Goal: Task Accomplishment & Management: Use online tool/utility

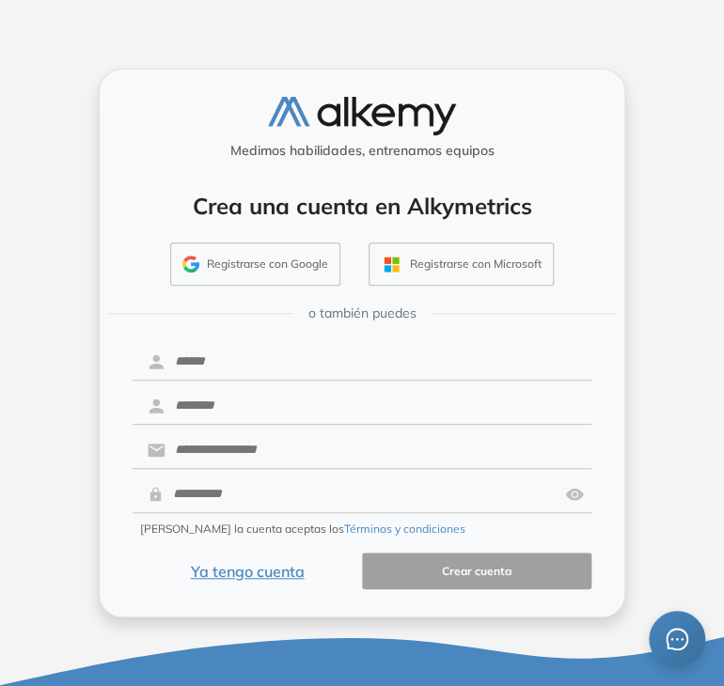
click at [260, 576] on button "Ya tengo cuenta" at bounding box center [247, 571] width 229 height 37
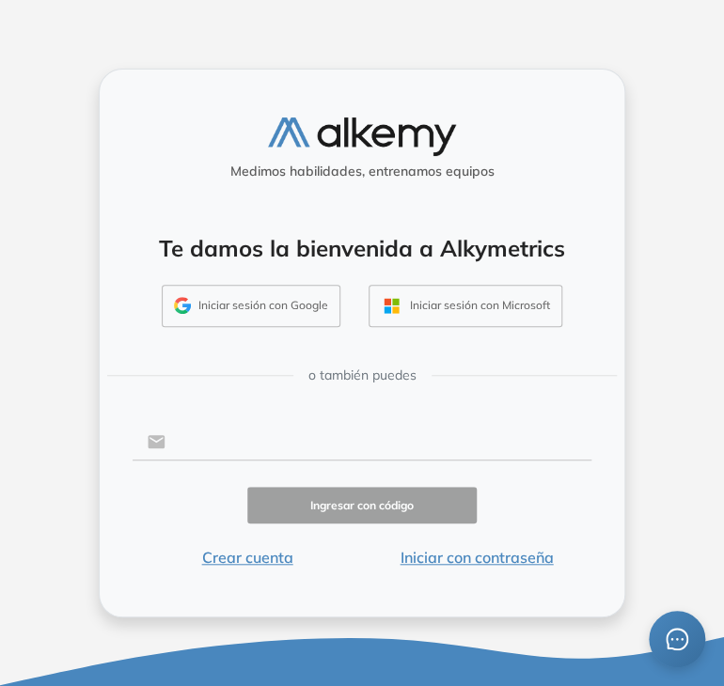
click at [307, 441] on input "text" at bounding box center [378, 442] width 426 height 36
type input "**********"
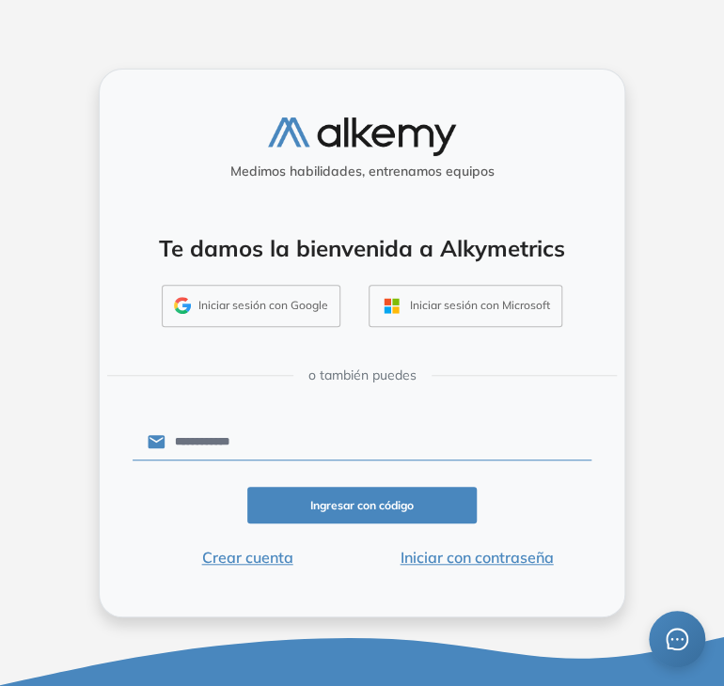
click at [342, 512] on button "Ingresar con código" at bounding box center [361, 505] width 229 height 37
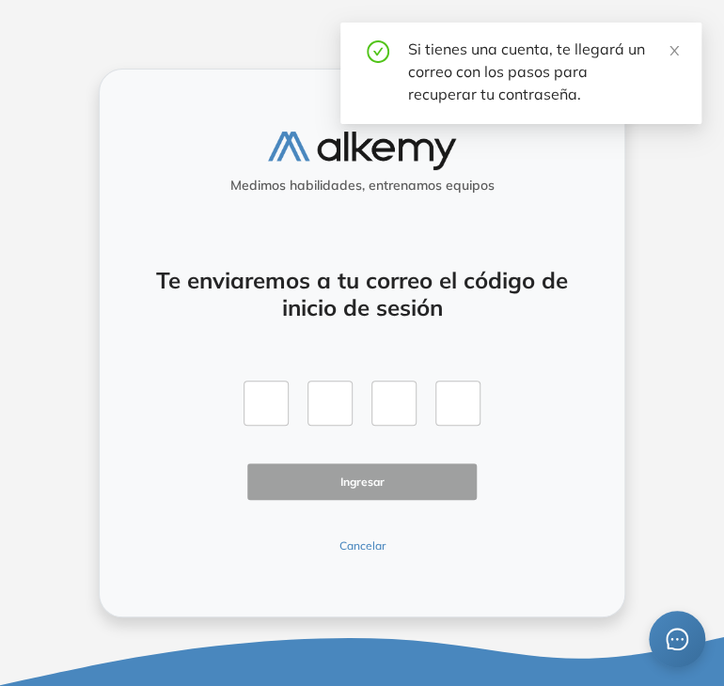
click at [355, 553] on button "Cancelar" at bounding box center [361, 546] width 229 height 17
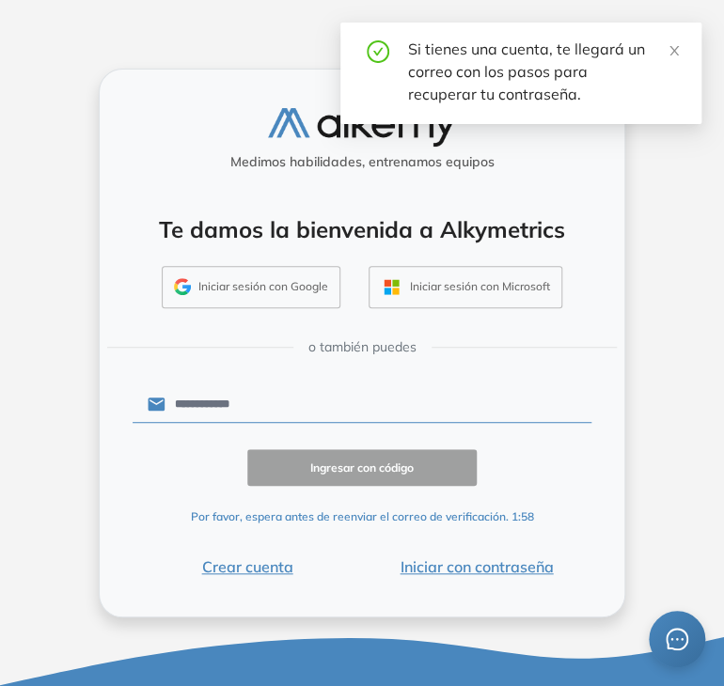
click at [492, 568] on button "Iniciar con contraseña" at bounding box center [476, 567] width 229 height 23
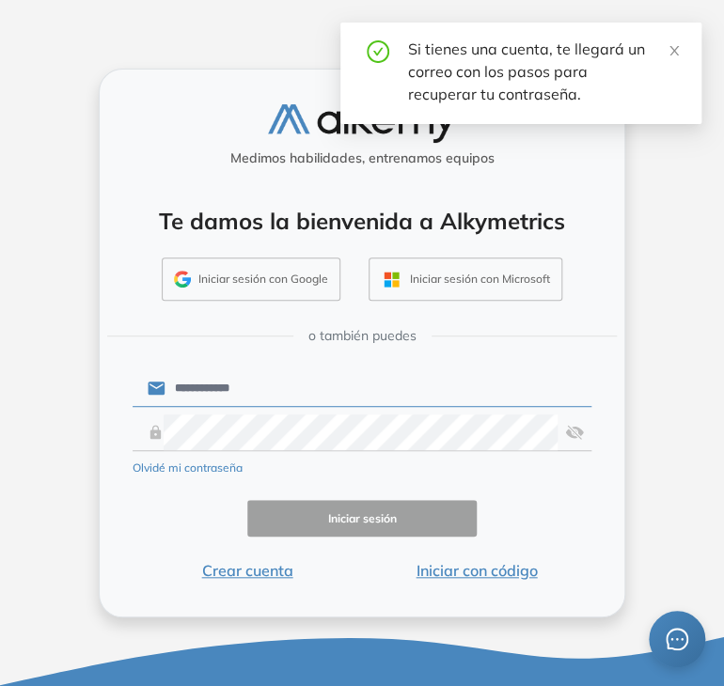
click at [332, 396] on input "**********" at bounding box center [378, 388] width 426 height 36
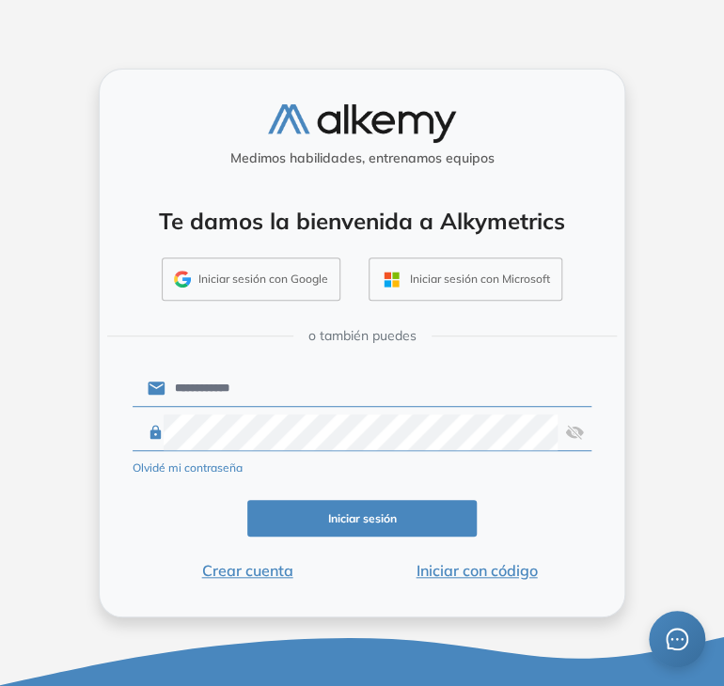
click at [369, 516] on button "Iniciar sesión" at bounding box center [361, 518] width 229 height 37
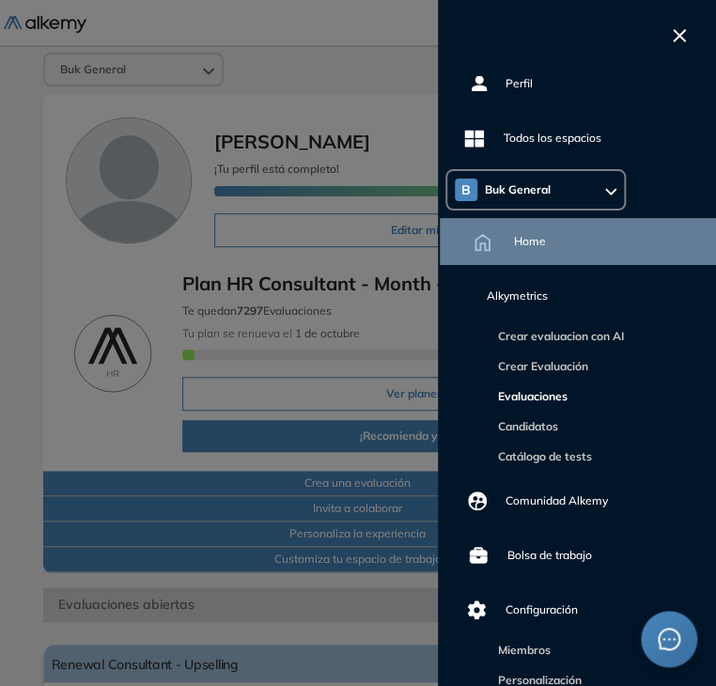
click at [523, 399] on link "Evaluaciones" at bounding box center [529, 396] width 77 height 14
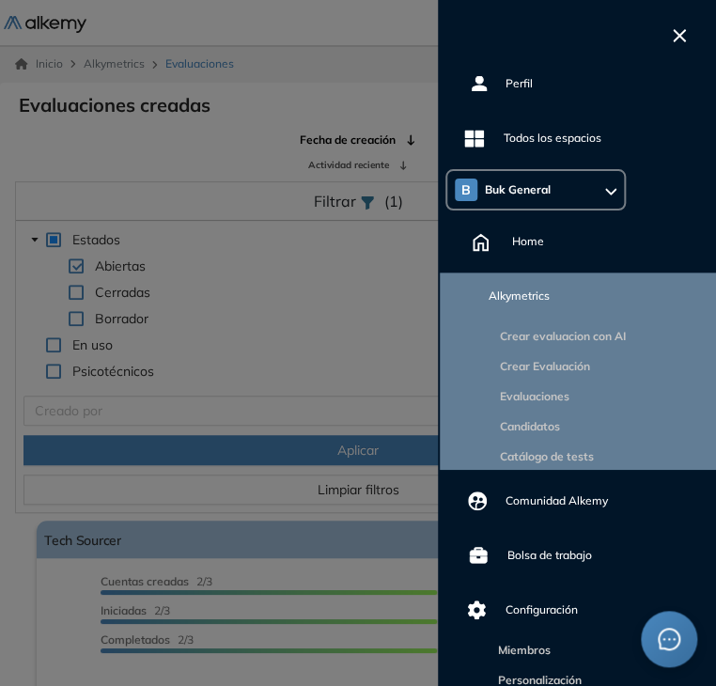
click at [268, 467] on div at bounding box center [358, 343] width 716 height 686
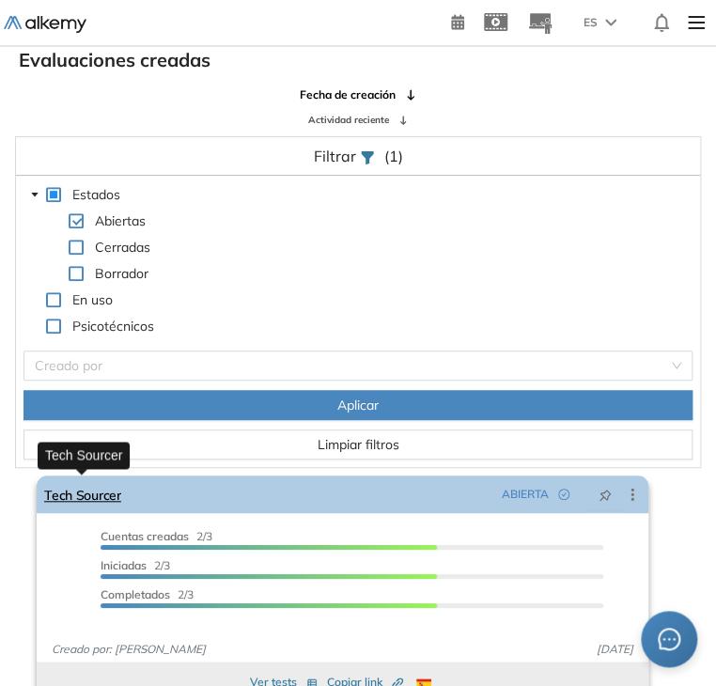
click at [90, 498] on link "Tech Sourcer" at bounding box center [82, 495] width 77 height 38
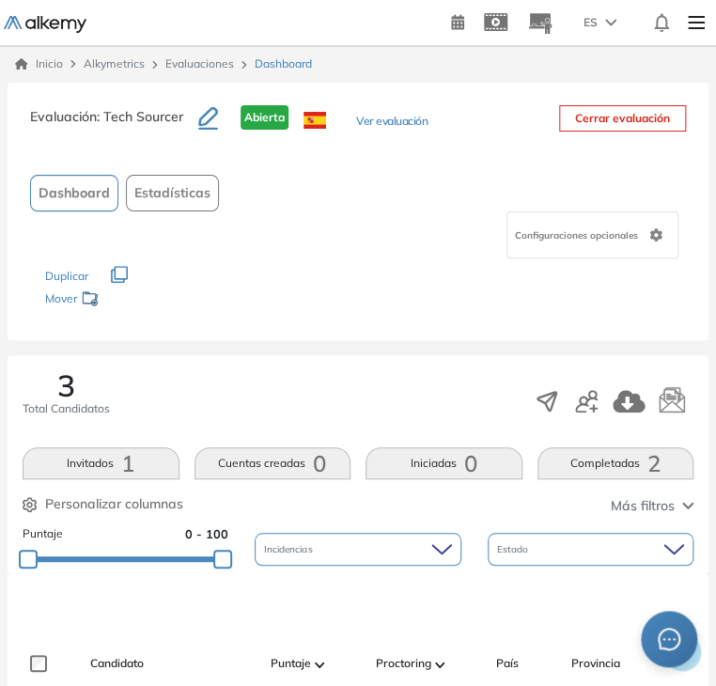
click at [705, 34] on img at bounding box center [697, 23] width 32 height 38
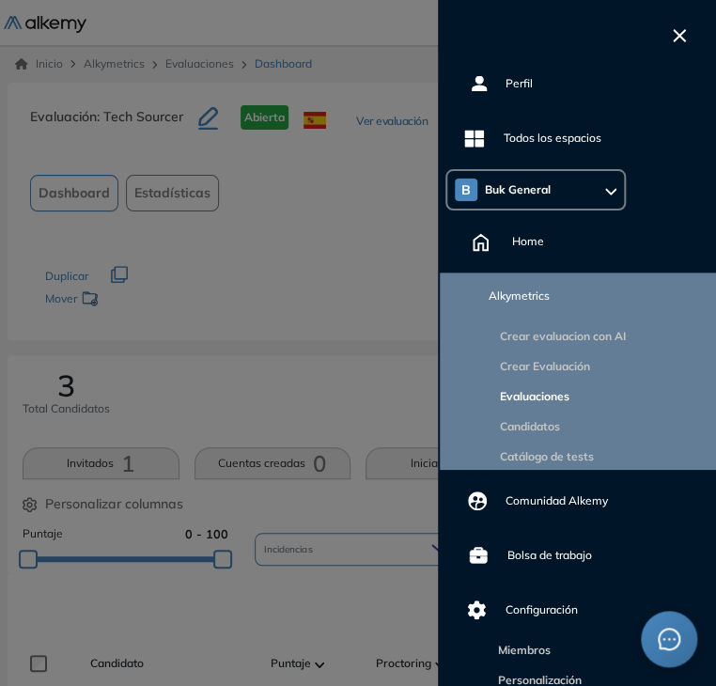
click at [542, 392] on link "Evaluaciones" at bounding box center [531, 396] width 77 height 14
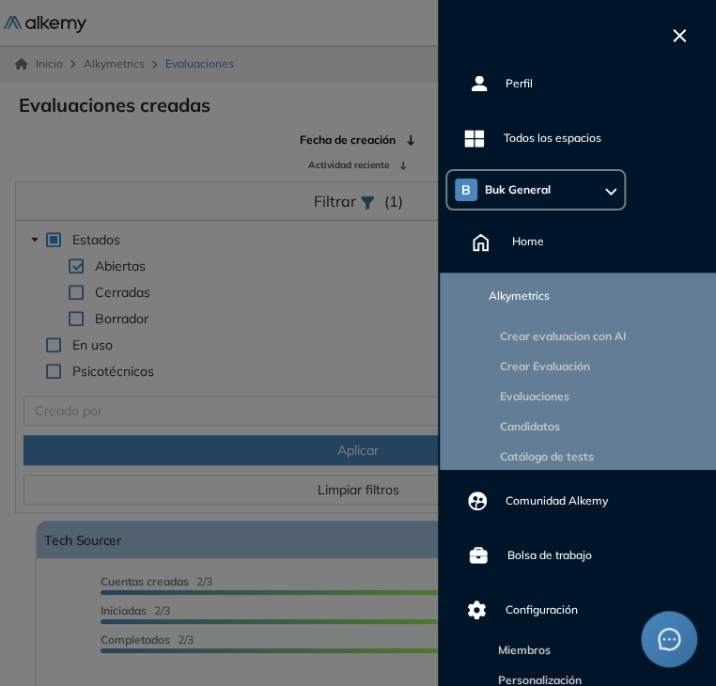
click at [279, 496] on div at bounding box center [358, 343] width 716 height 686
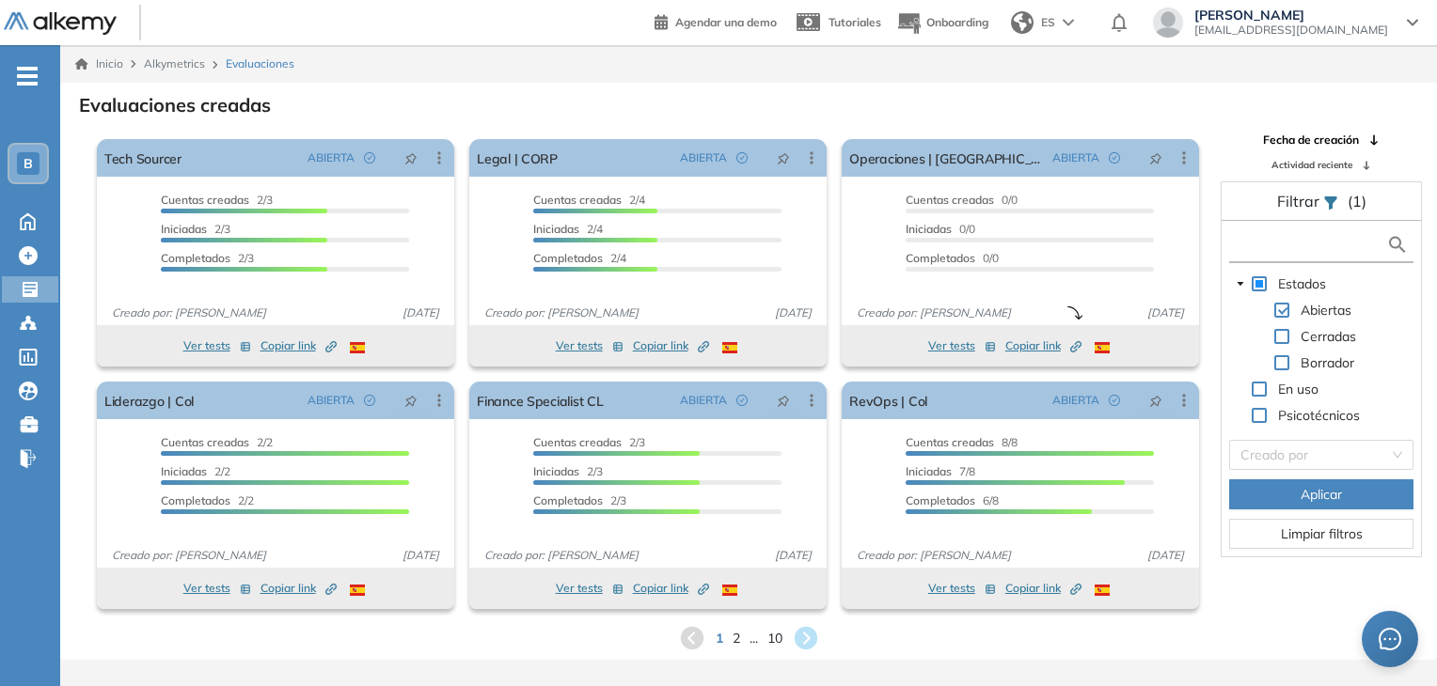
click at [723, 244] on input "text" at bounding box center [1310, 245] width 152 height 20
type input "******"
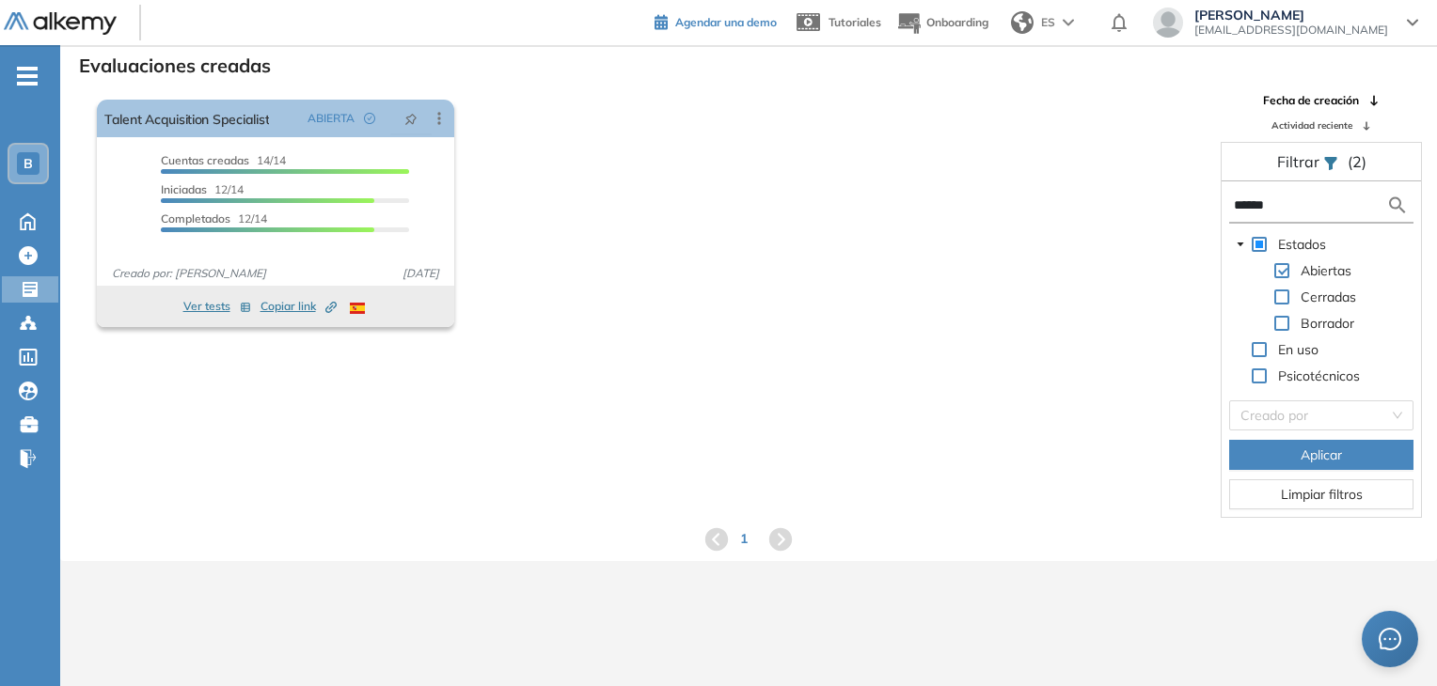
scroll to position [45, 0]
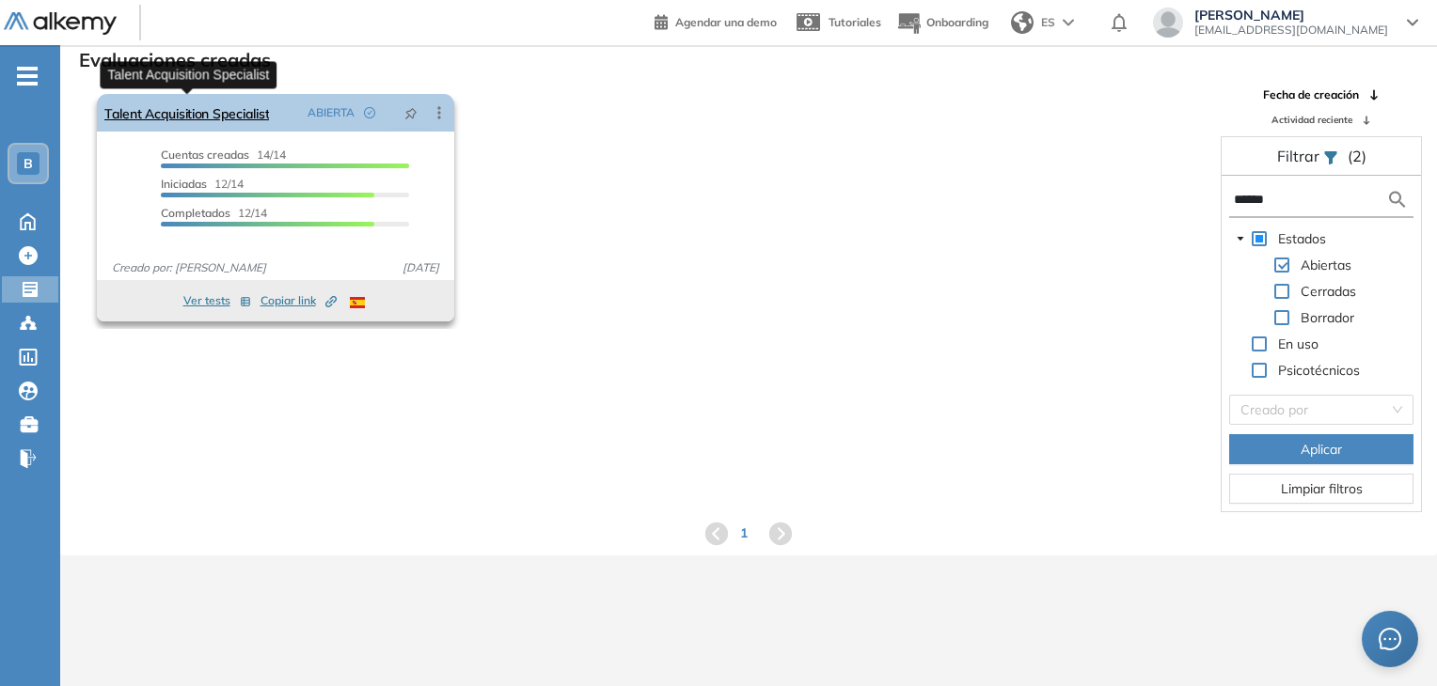
click at [244, 119] on link "Talent Acquisition Specialist" at bounding box center [186, 113] width 165 height 38
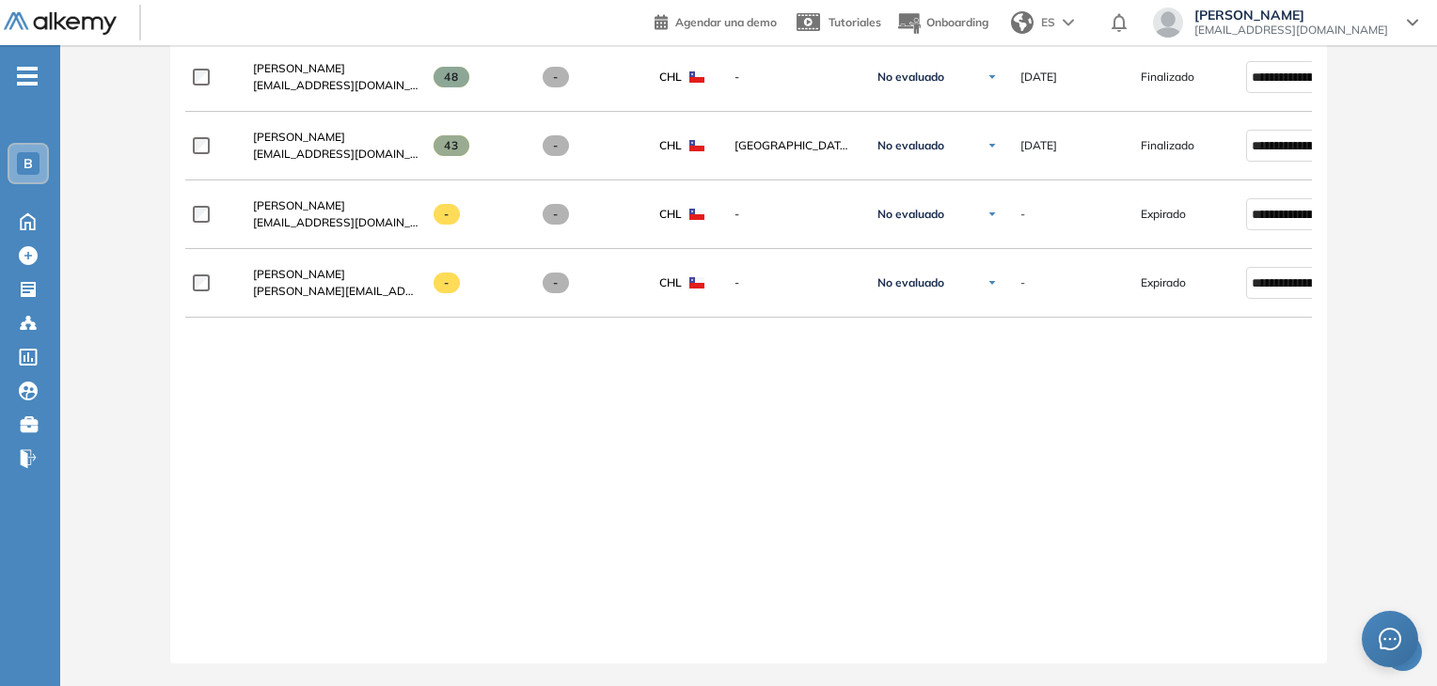
scroll to position [0, 135]
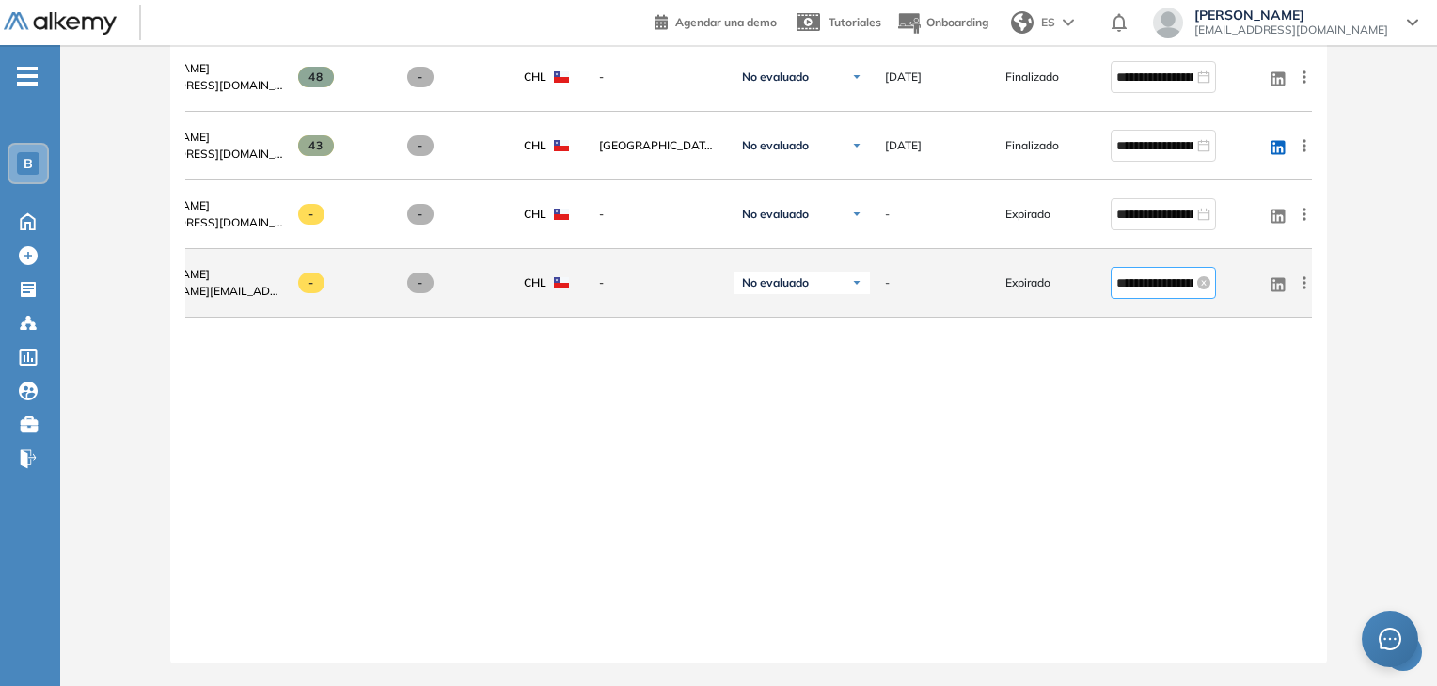
click at [723, 276] on div "**********" at bounding box center [1163, 283] width 94 height 21
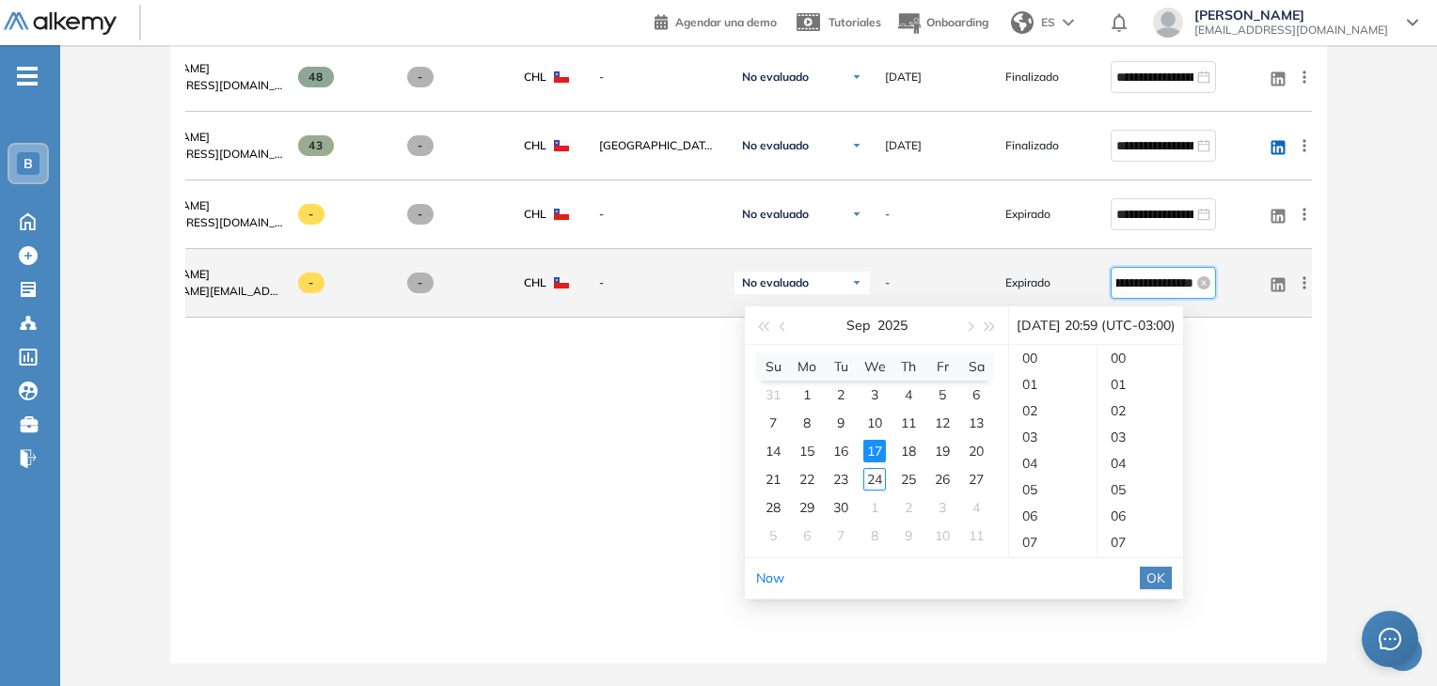
scroll to position [1553, 0]
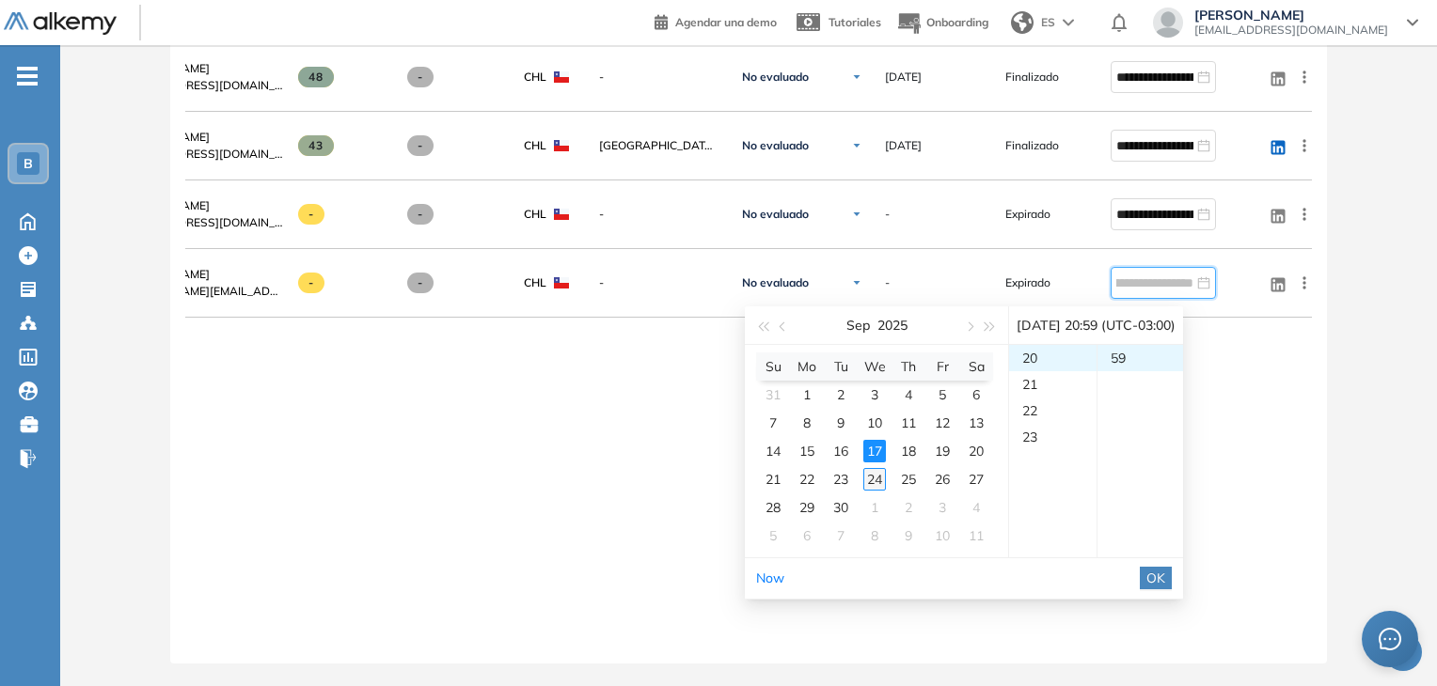
click at [723, 468] on div "24" at bounding box center [874, 479] width 23 height 23
click at [723, 468] on div "25" at bounding box center [908, 479] width 23 height 23
click at [723, 426] on div "23" at bounding box center [1052, 437] width 87 height 26
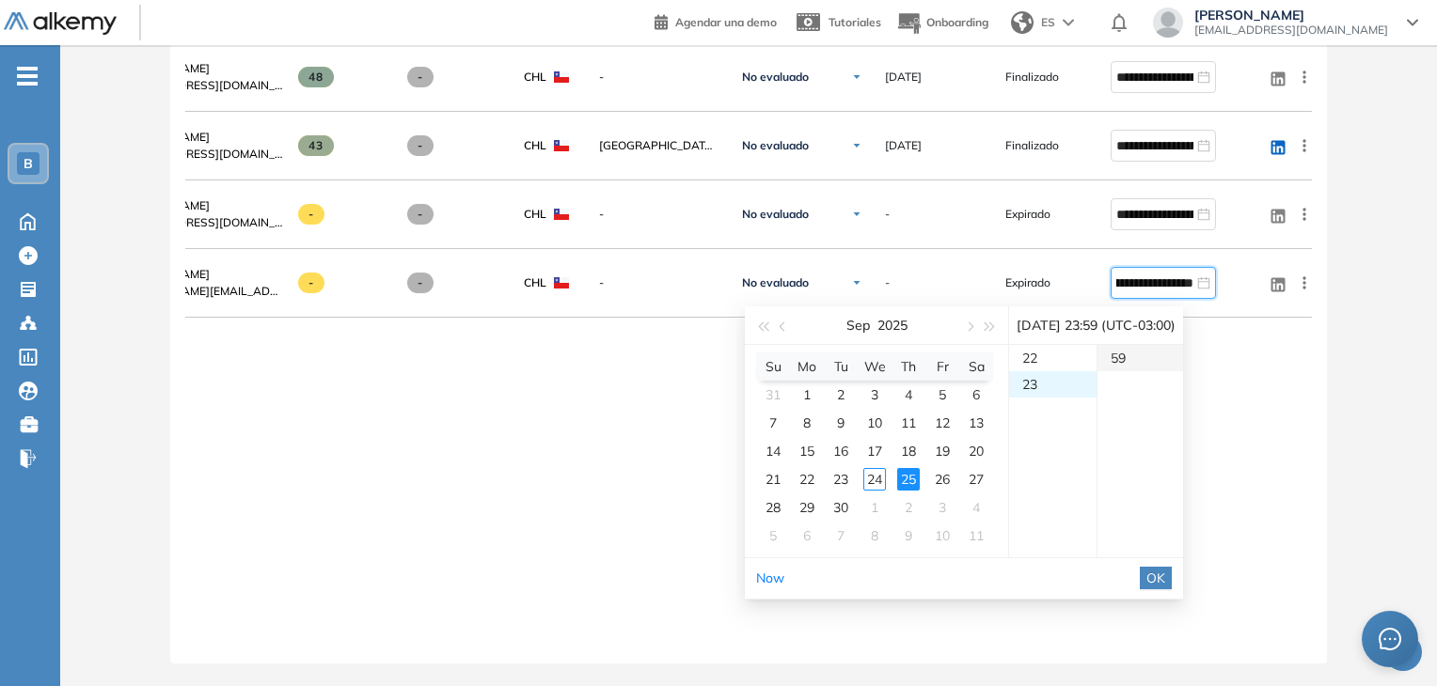
scroll to position [606, 0]
click at [723, 568] on span "OK" at bounding box center [1155, 578] width 19 height 21
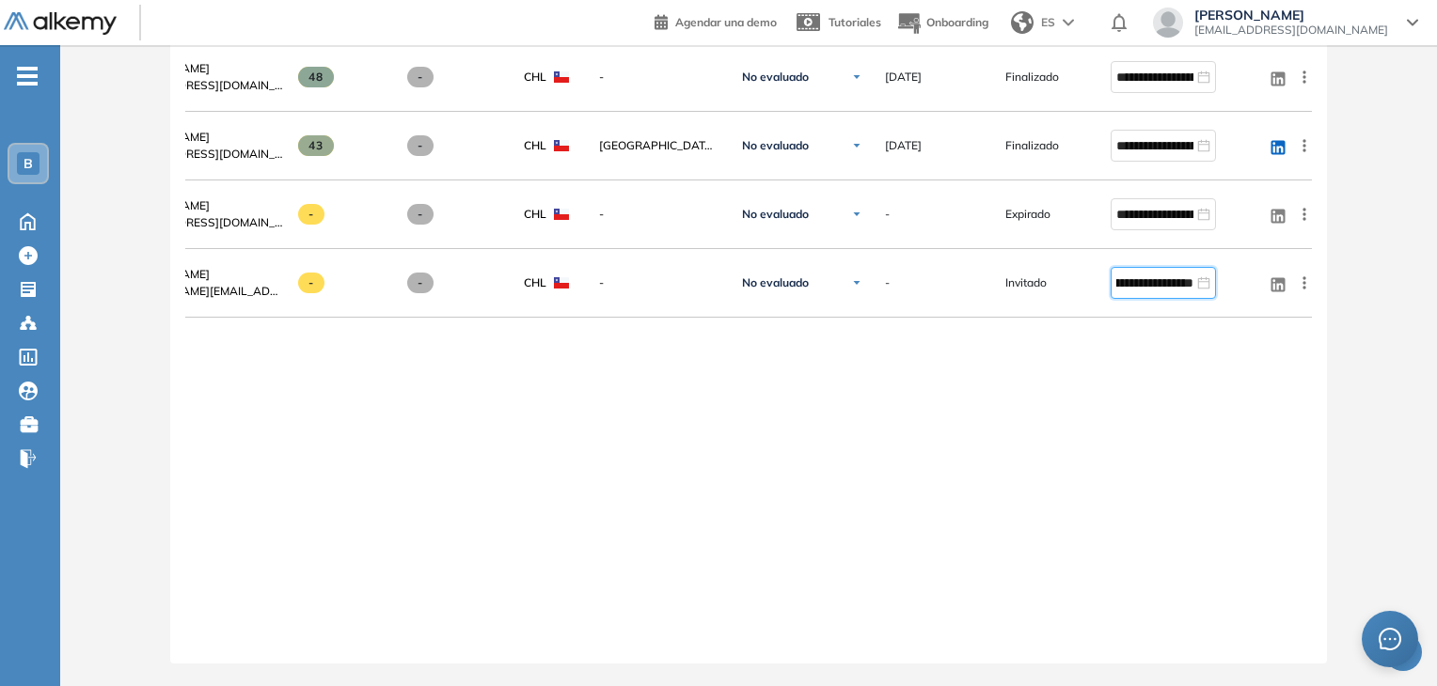
type input "**********"
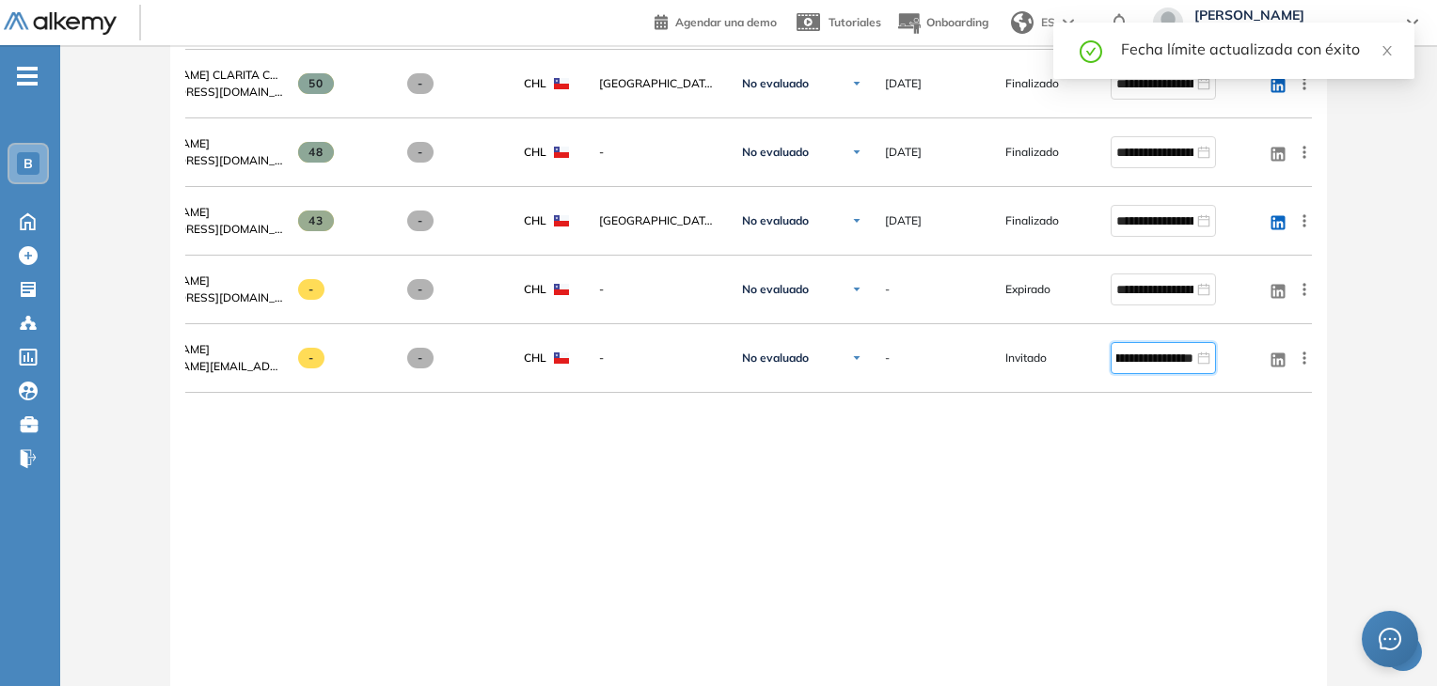
scroll to position [1267, 0]
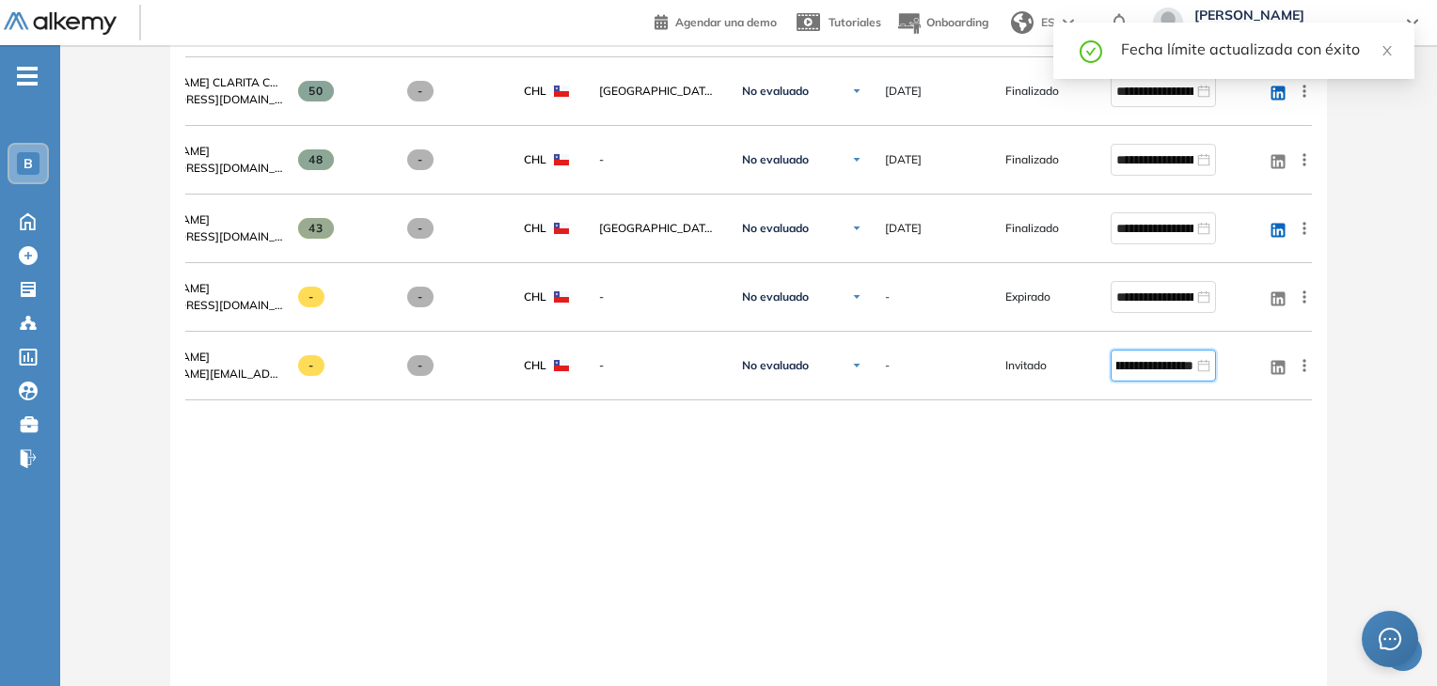
click at [723, 495] on div "**********" at bounding box center [748, 78] width 1127 height 1277
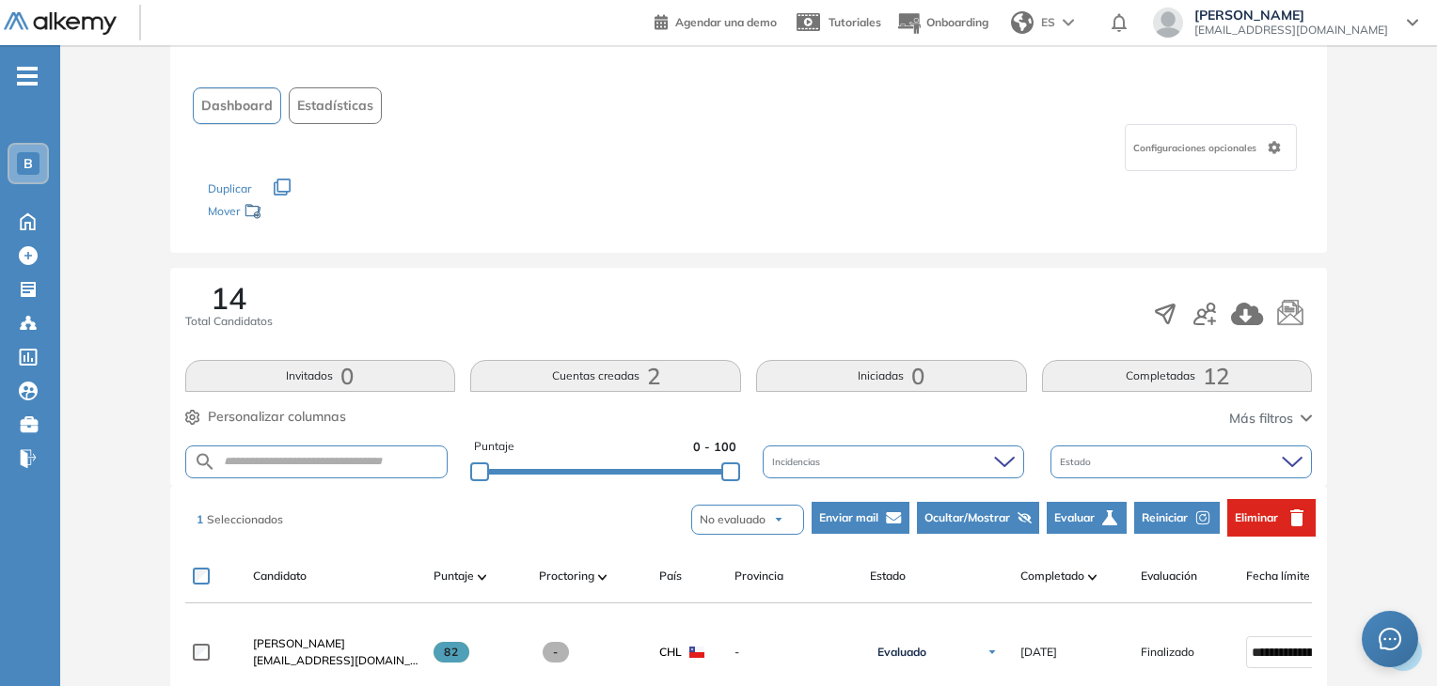
scroll to position [44, 0]
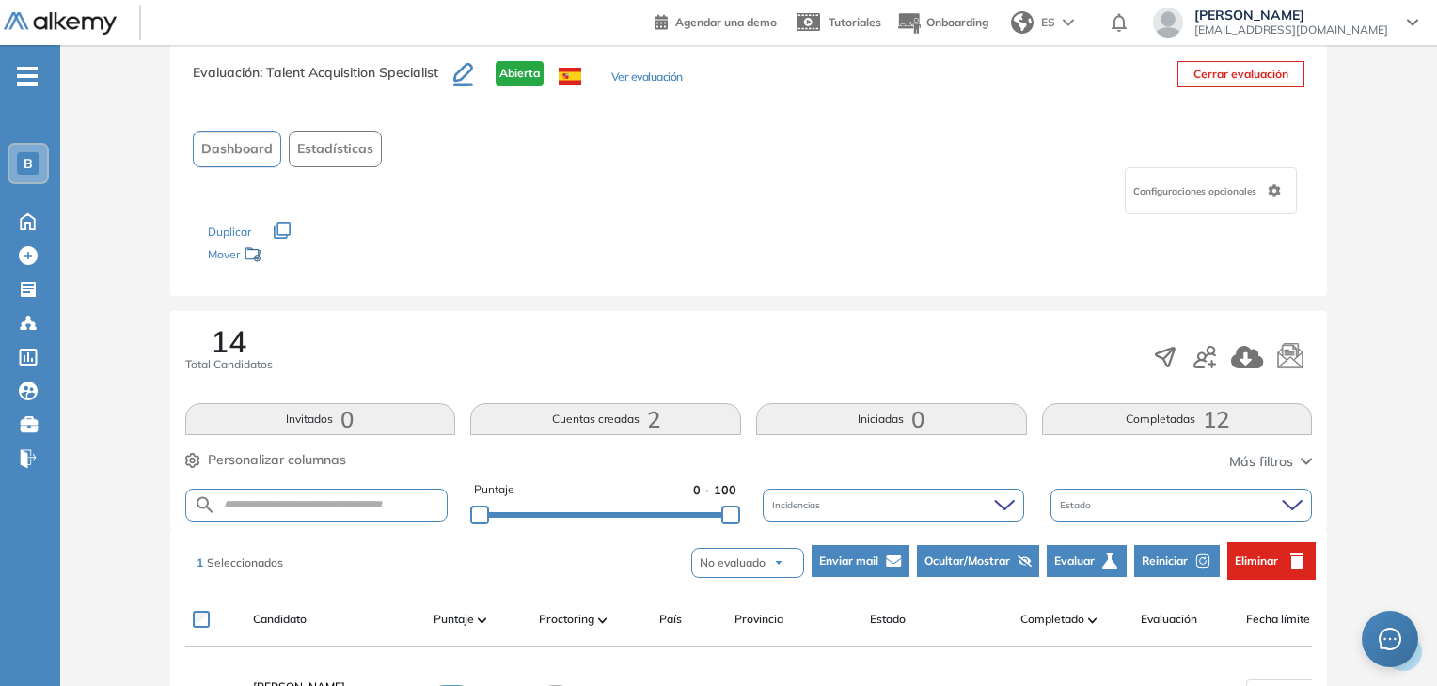
click at [723, 563] on span "Enviar mail" at bounding box center [848, 561] width 59 height 17
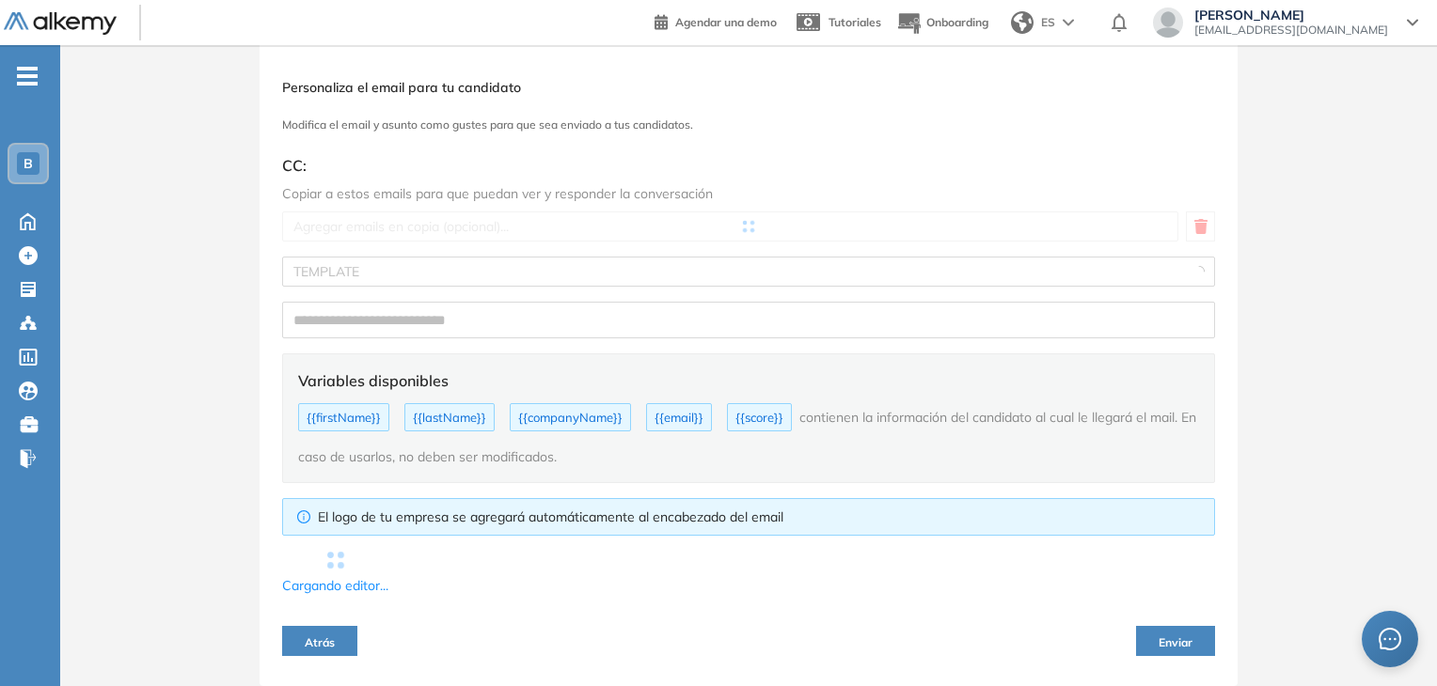
scroll to position [39, 0]
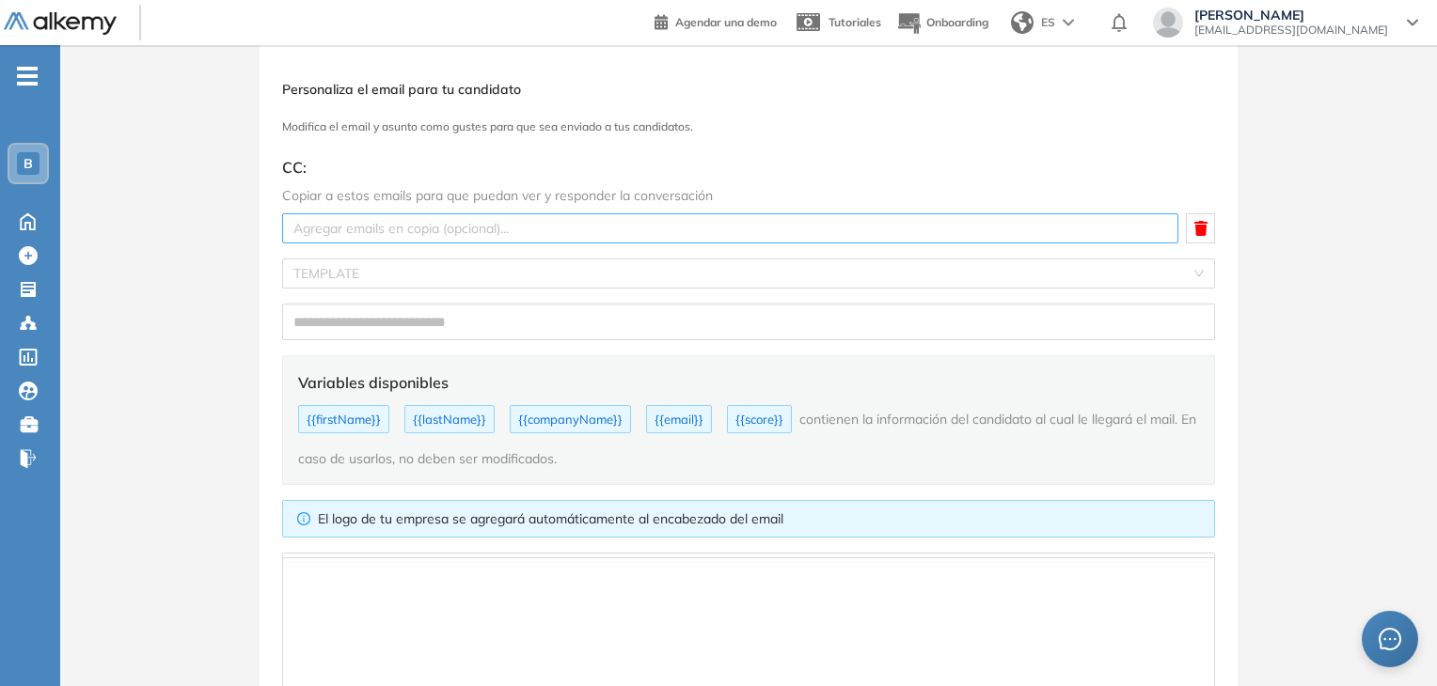
click at [661, 217] on div at bounding box center [730, 228] width 887 height 23
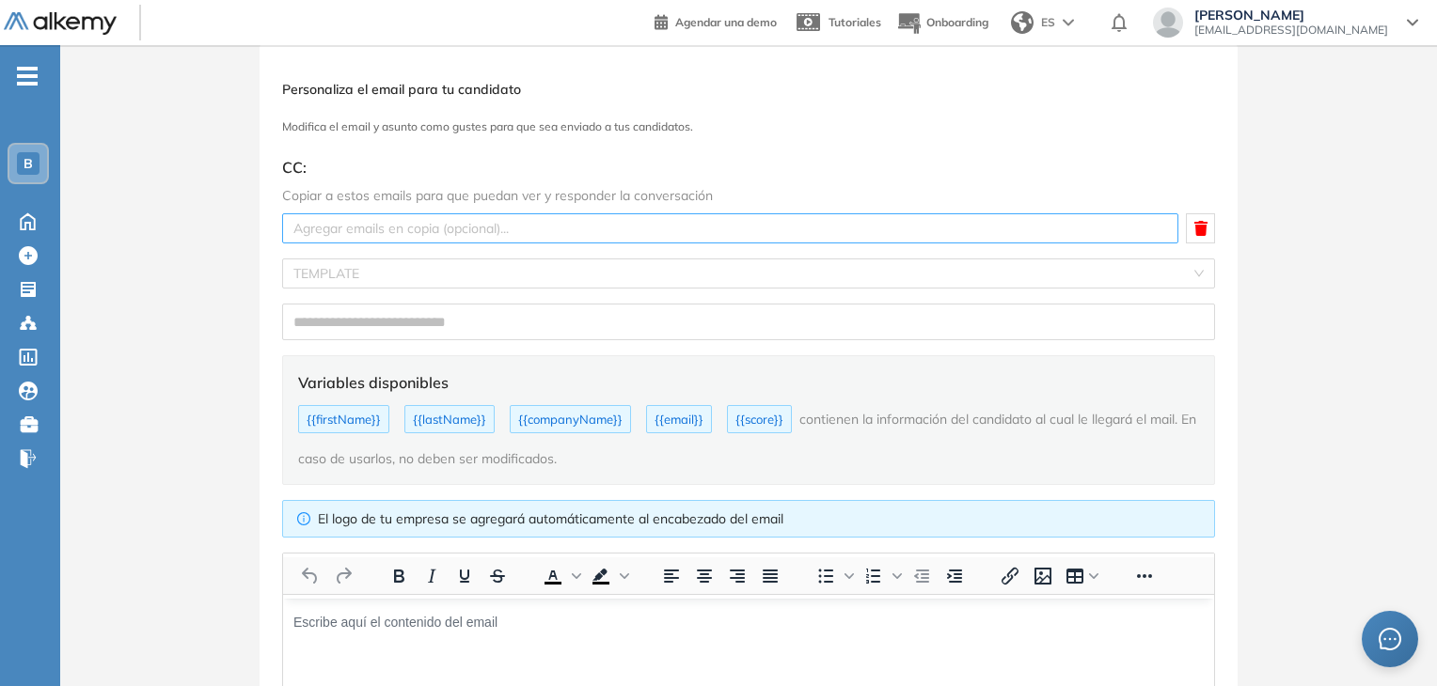
scroll to position [0, 0]
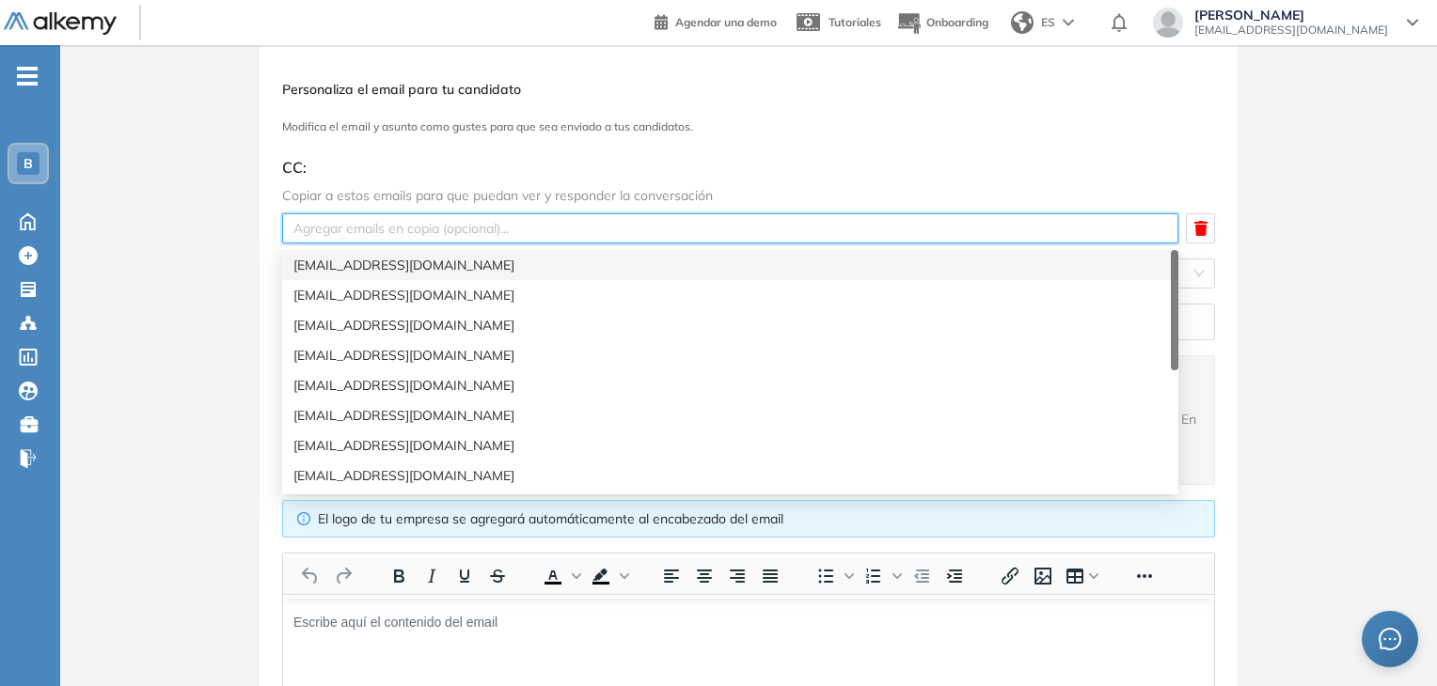
click at [723, 163] on span "CC :" at bounding box center [748, 167] width 933 height 23
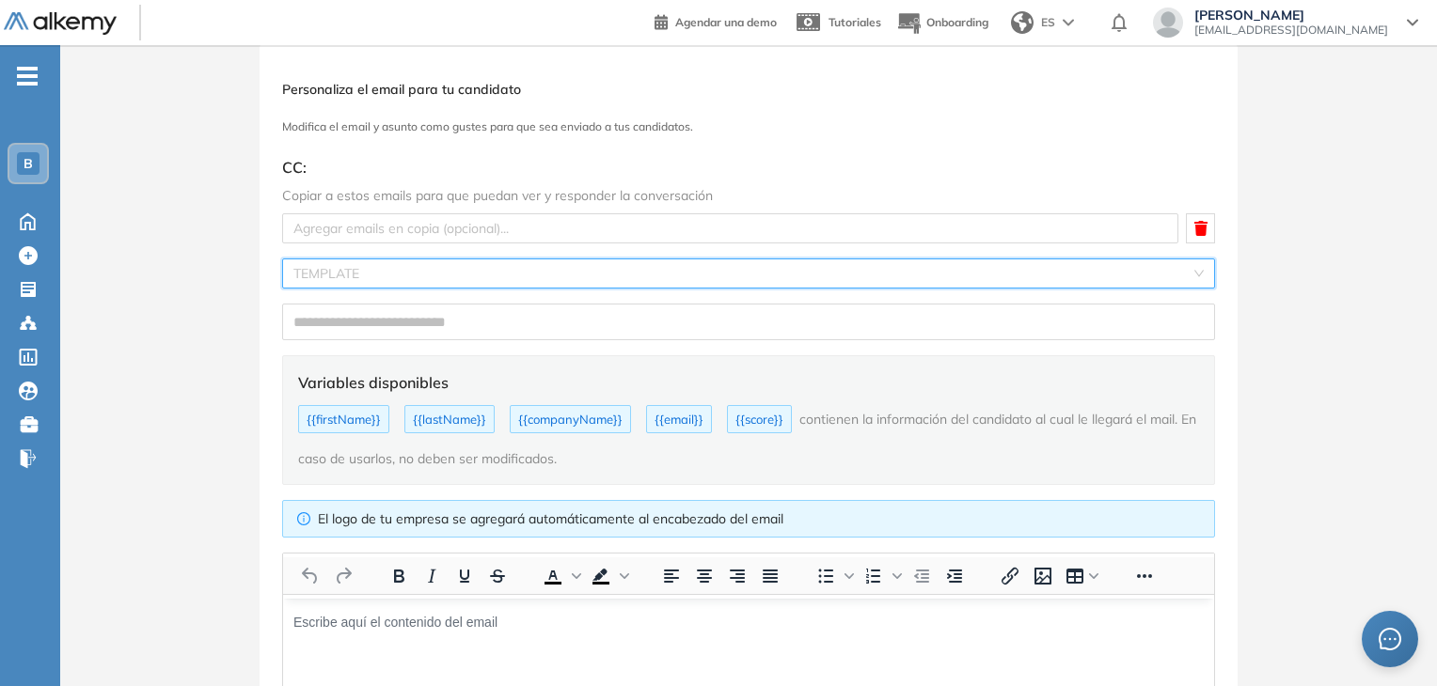
click at [505, 267] on input "search" at bounding box center [741, 274] width 897 height 28
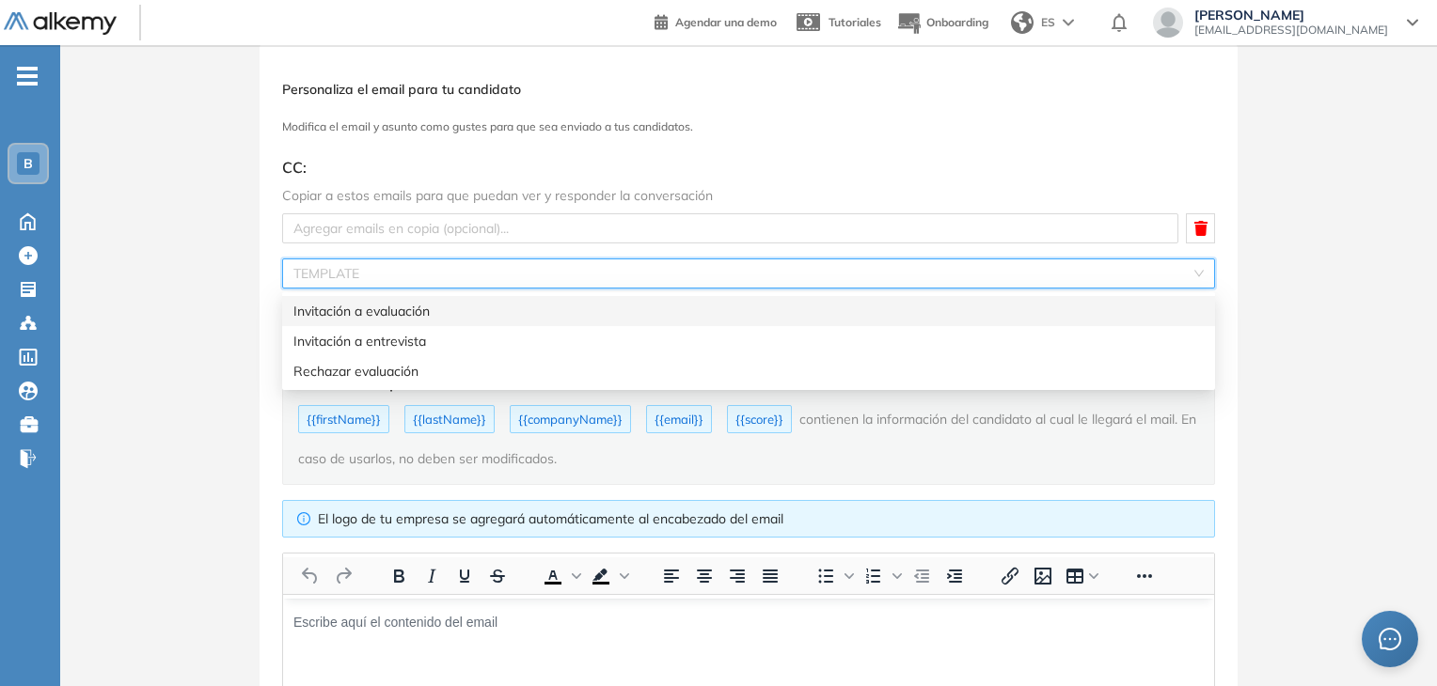
click at [488, 317] on div "Invitación a evaluación" at bounding box center [748, 311] width 910 height 21
type input "**********"
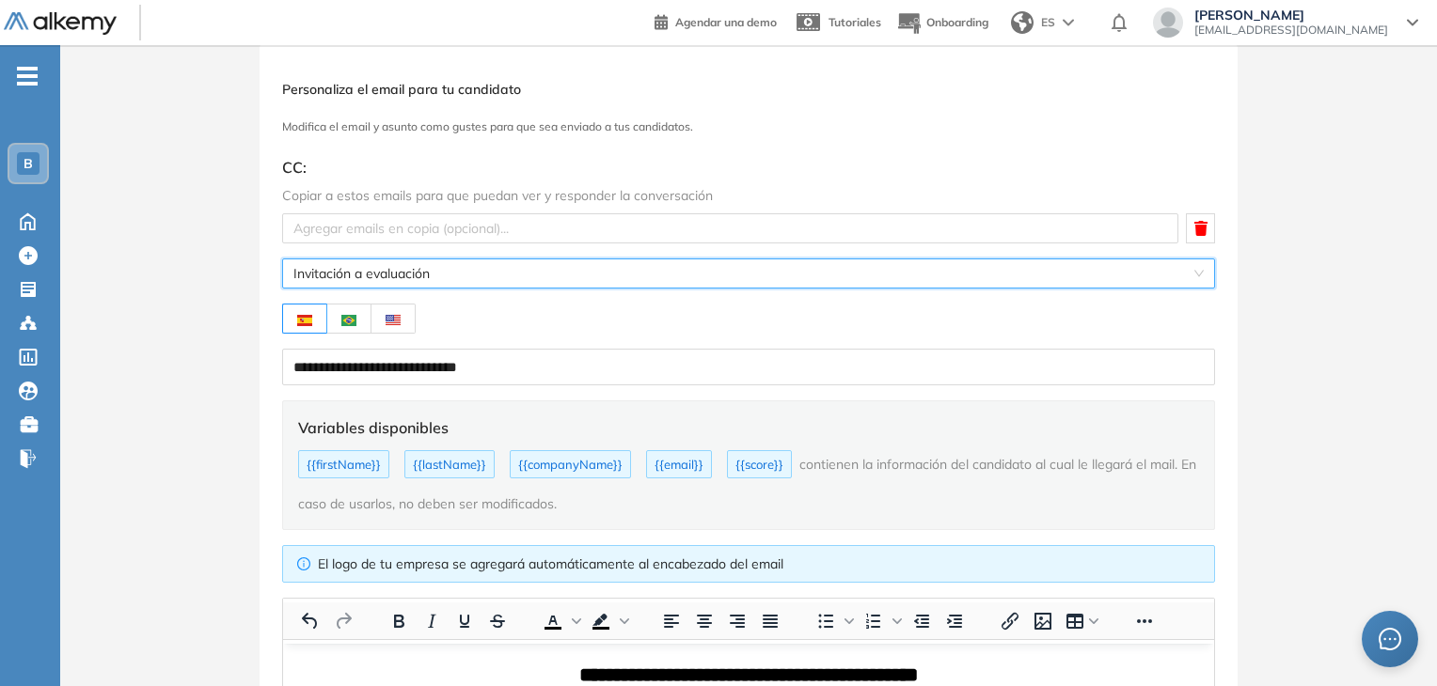
scroll to position [415, 0]
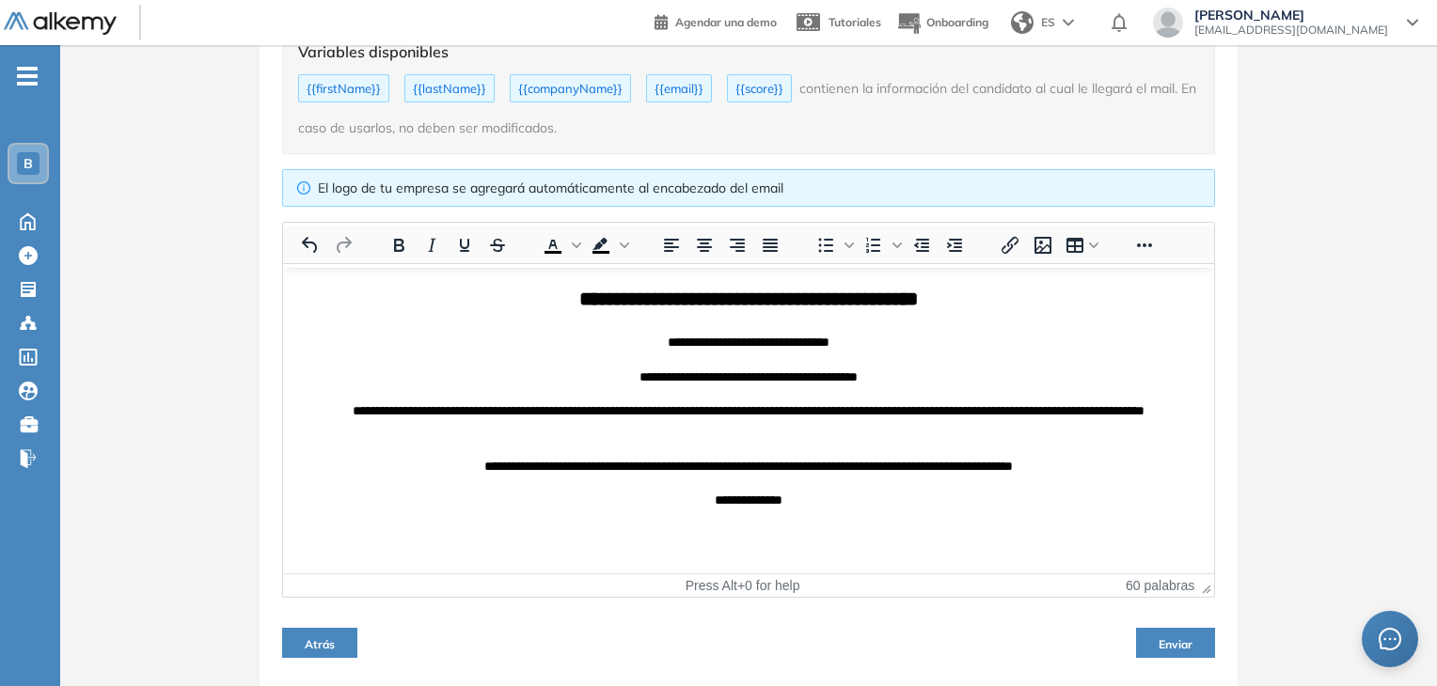
click at [723, 638] on span "Enviar" at bounding box center [1175, 645] width 34 height 14
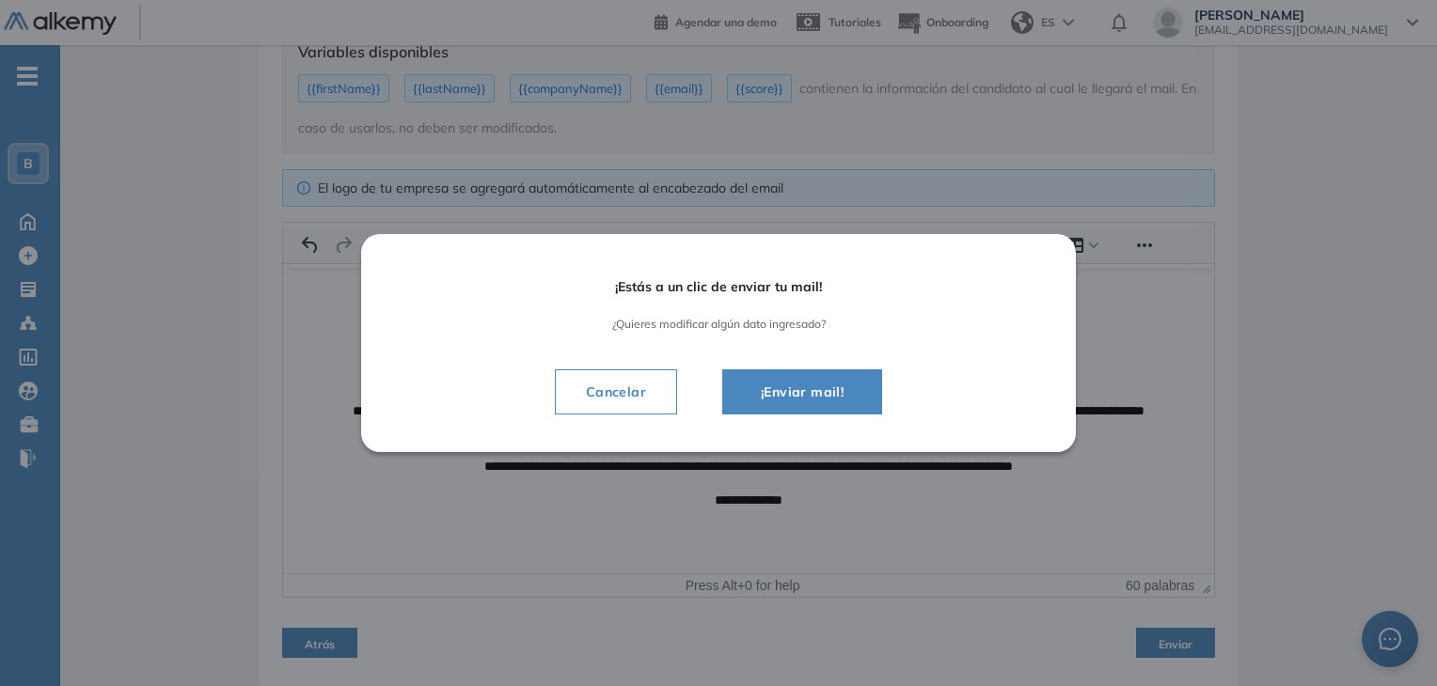
click at [723, 396] on span "¡Enviar mail!" at bounding box center [802, 392] width 113 height 23
